Goal: Use online tool/utility: Utilize a website feature to perform a specific function

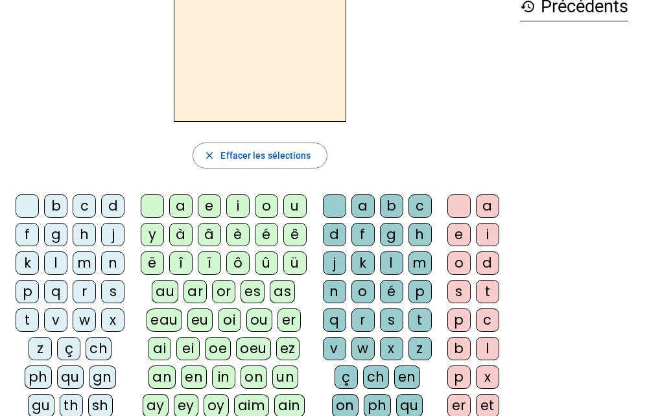
scroll to position [73, 0]
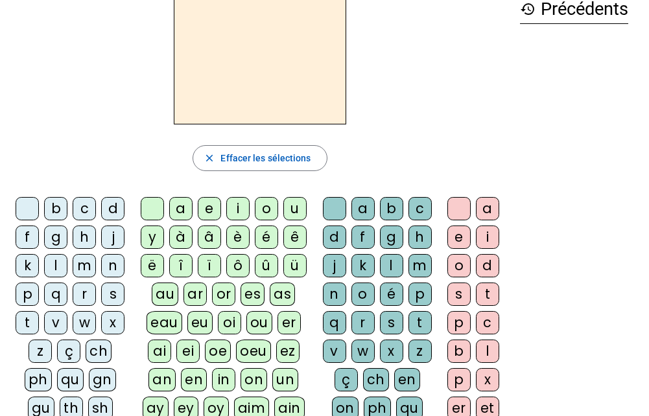
click at [108, 282] on letter-bubble "n" at bounding box center [115, 268] width 29 height 29
click at [109, 286] on div "s" at bounding box center [112, 293] width 23 height 23
click at [291, 199] on div "u" at bounding box center [294, 208] width 23 height 23
click at [60, 201] on div "b" at bounding box center [55, 208] width 23 height 23
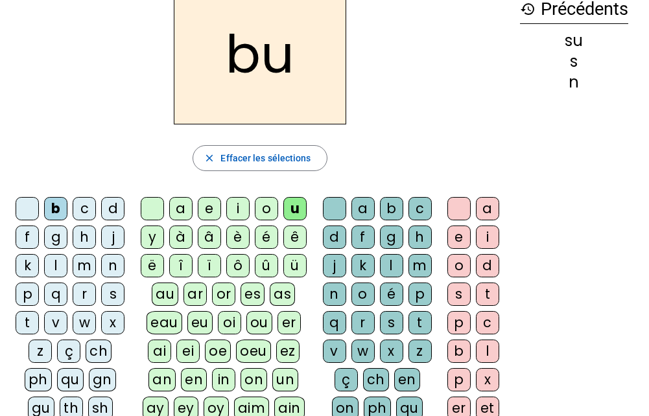
click at [54, 257] on div "l" at bounding box center [55, 265] width 23 height 23
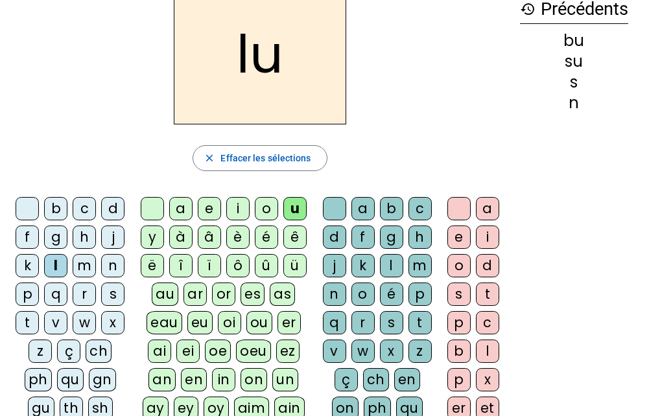
click at [112, 199] on div "d" at bounding box center [112, 208] width 23 height 23
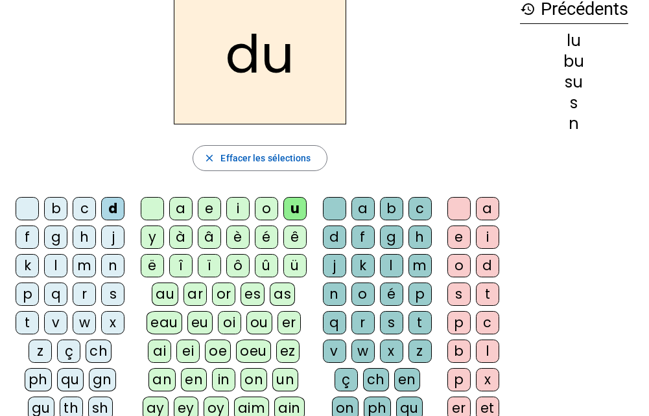
click at [29, 315] on div "t" at bounding box center [27, 322] width 23 height 23
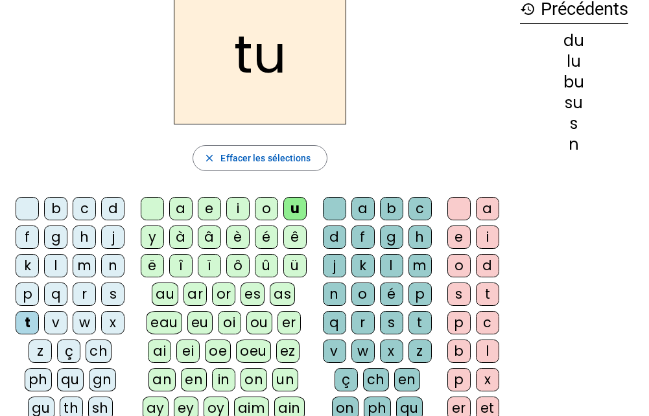
click at [176, 200] on div "a" at bounding box center [180, 208] width 23 height 23
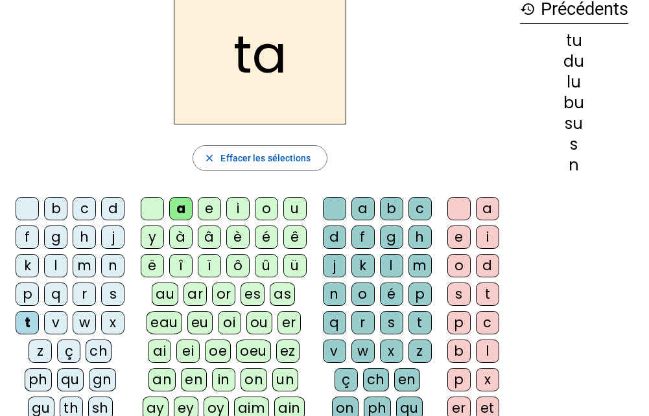
click at [111, 285] on div "s" at bounding box center [112, 293] width 23 height 23
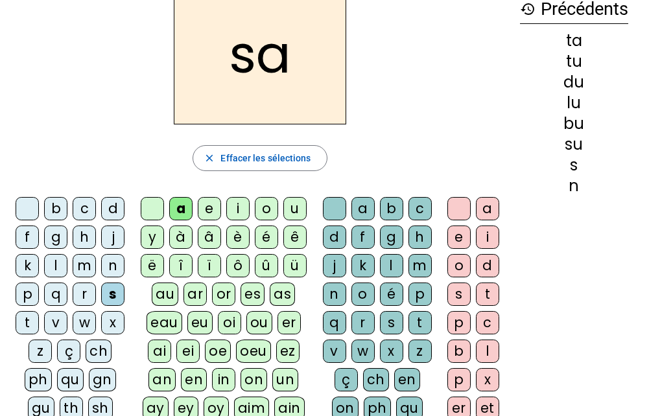
click at [79, 259] on div "m" at bounding box center [84, 265] width 23 height 23
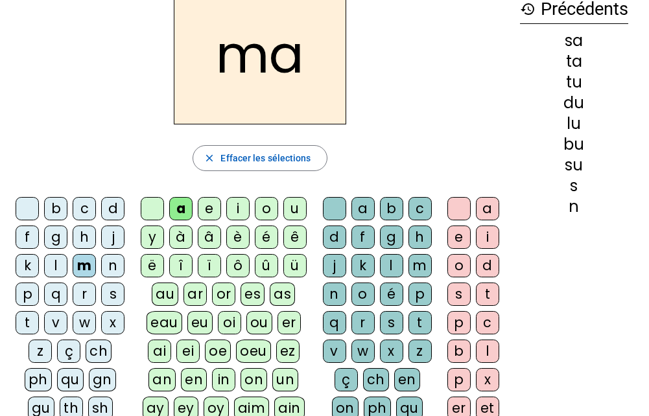
click at [54, 257] on div "l" at bounding box center [55, 265] width 23 height 23
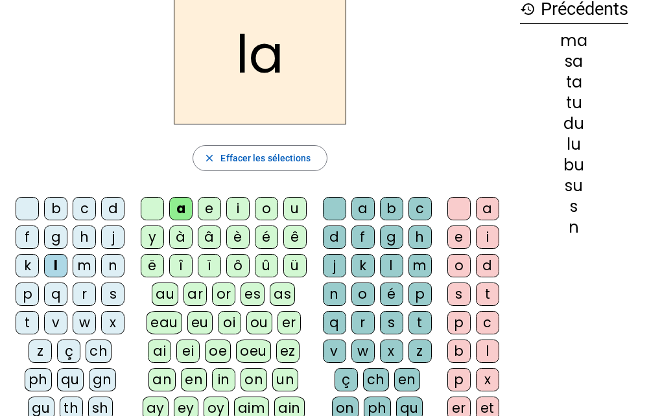
click at [204, 198] on div "e" at bounding box center [209, 208] width 23 height 23
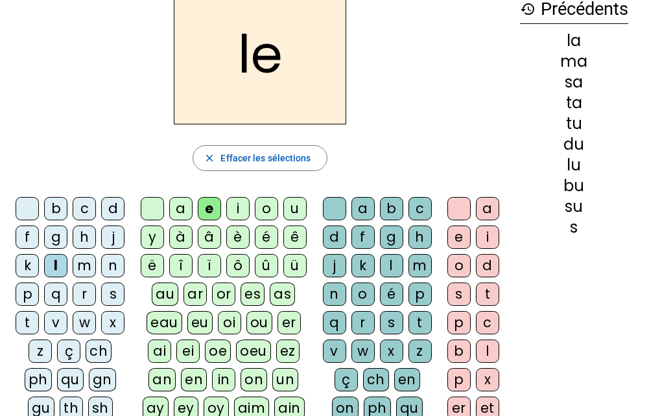
click at [111, 286] on div "s" at bounding box center [112, 293] width 23 height 23
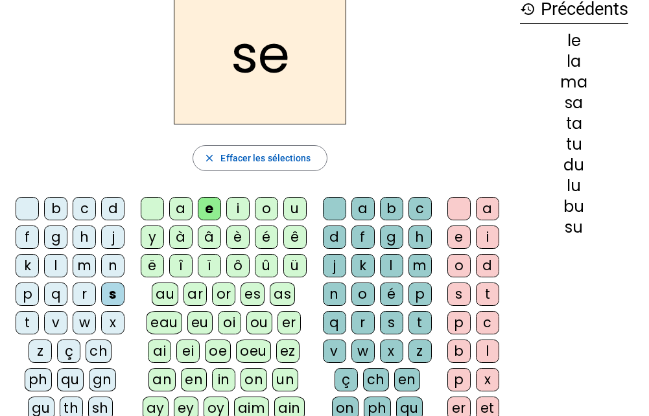
click at [233, 203] on div "i" at bounding box center [237, 208] width 23 height 23
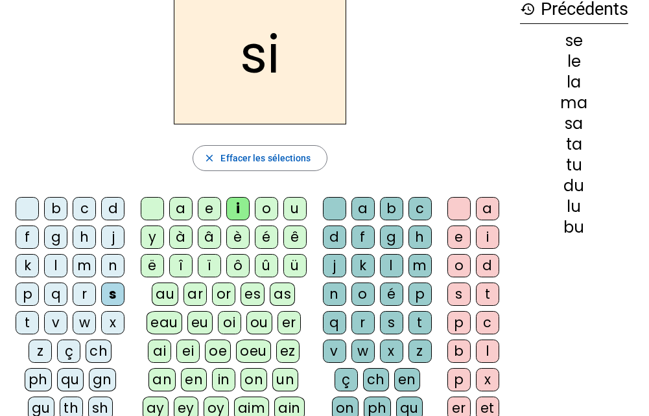
click at [111, 257] on div "n" at bounding box center [112, 265] width 23 height 23
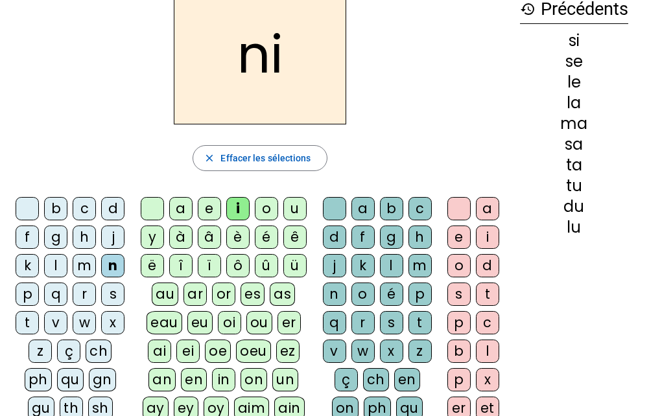
click at [81, 258] on div "m" at bounding box center [84, 265] width 23 height 23
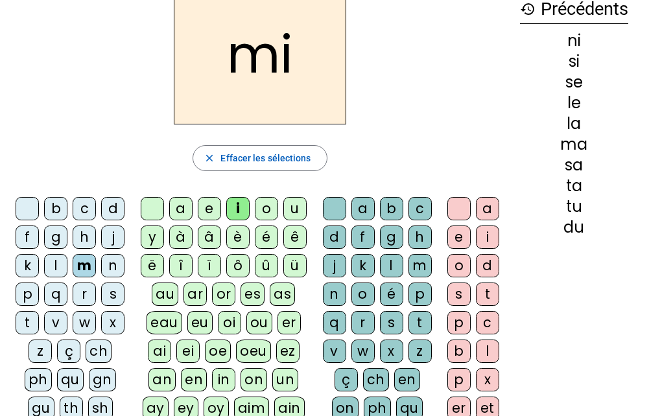
click at [107, 257] on div "n" at bounding box center [112, 265] width 23 height 23
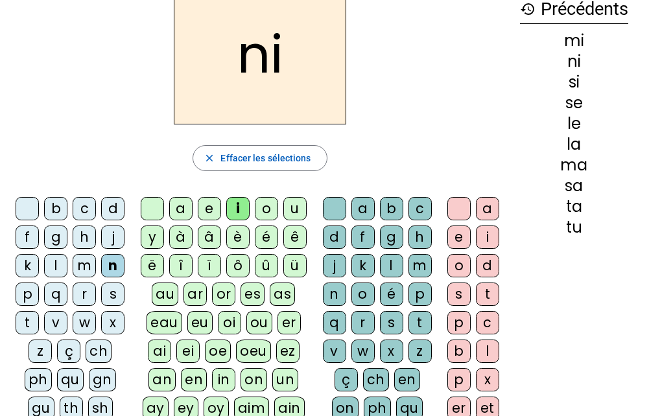
click at [27, 198] on div at bounding box center [27, 208] width 23 height 23
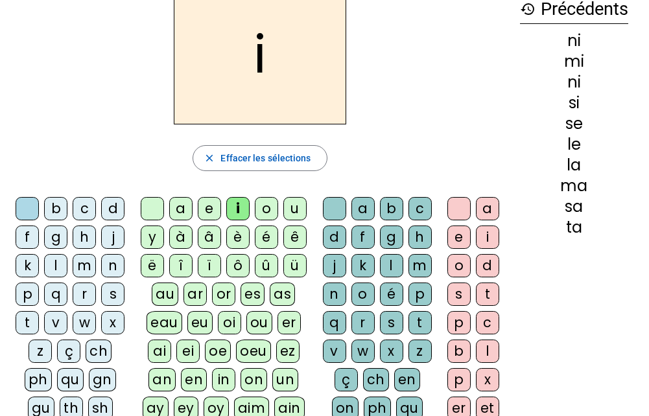
click at [151, 198] on div at bounding box center [152, 208] width 23 height 23
